Goal: Find specific page/section: Find specific page/section

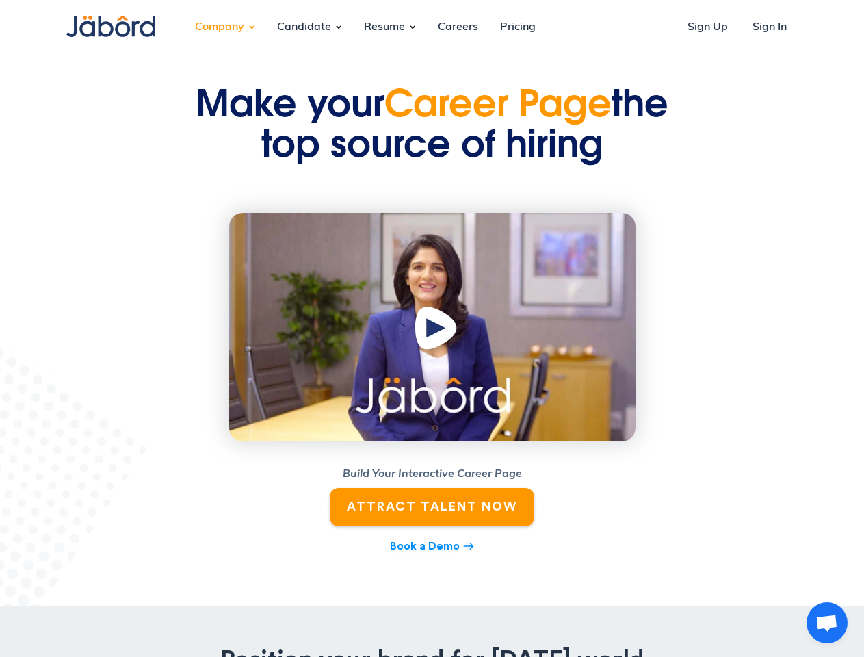
click at [220, 27] on div "Company" at bounding box center [219, 27] width 71 height 37
click at [304, 27] on div "Candidate" at bounding box center [304, 27] width 76 height 37
click at [384, 27] on div "Resume" at bounding box center [384, 27] width 63 height 37
click at [432, 327] on img "open lightbox" at bounding box center [438, 330] width 52 height 53
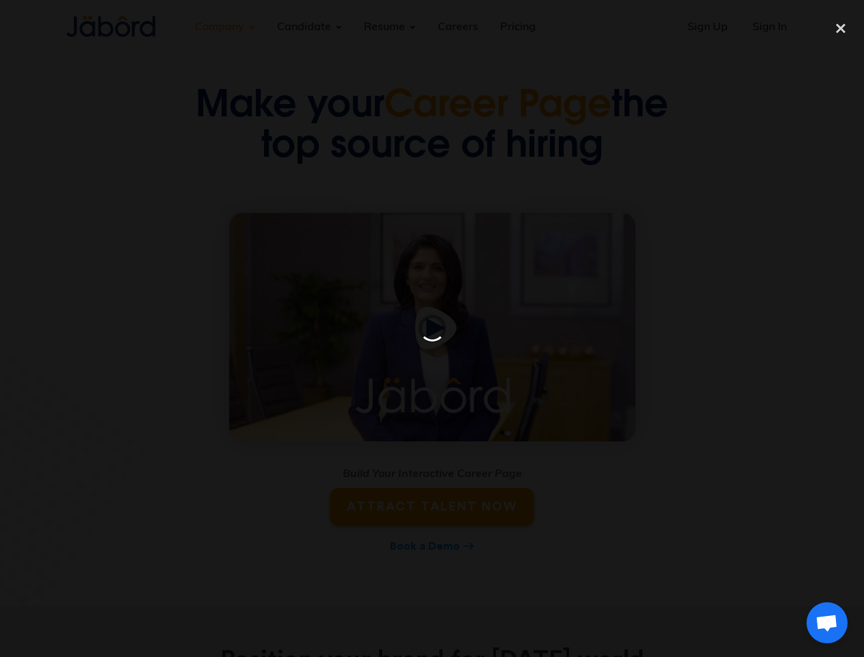
click at [827, 623] on span "Open chat" at bounding box center [826, 623] width 23 height 19
